Goal: Download file/media: Download file/media

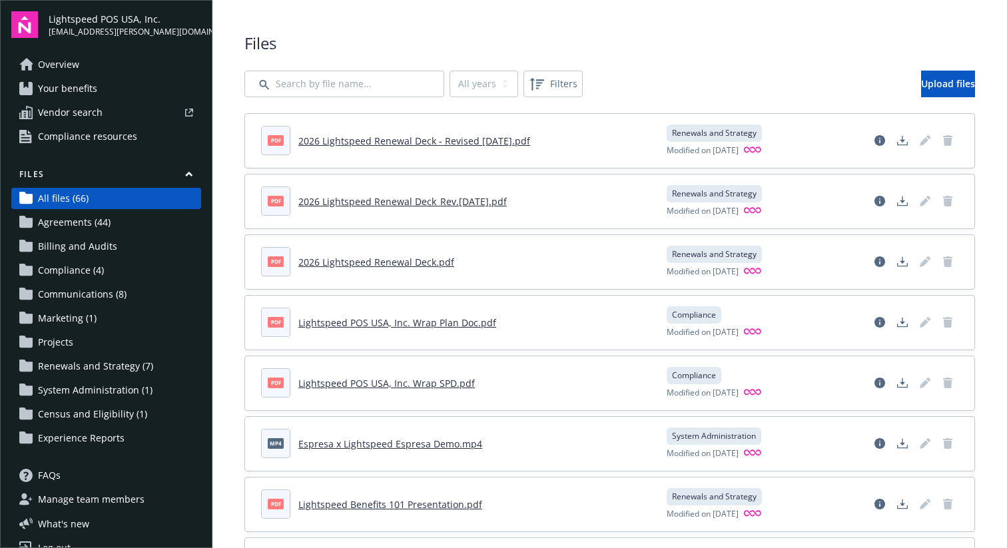
click at [424, 200] on link "2026 Lightspeed Renewal Deck_Rev.[DATE].pdf" at bounding box center [402, 201] width 208 height 13
